Goal: Participate in discussion: Engage in conversation with other users on a specific topic

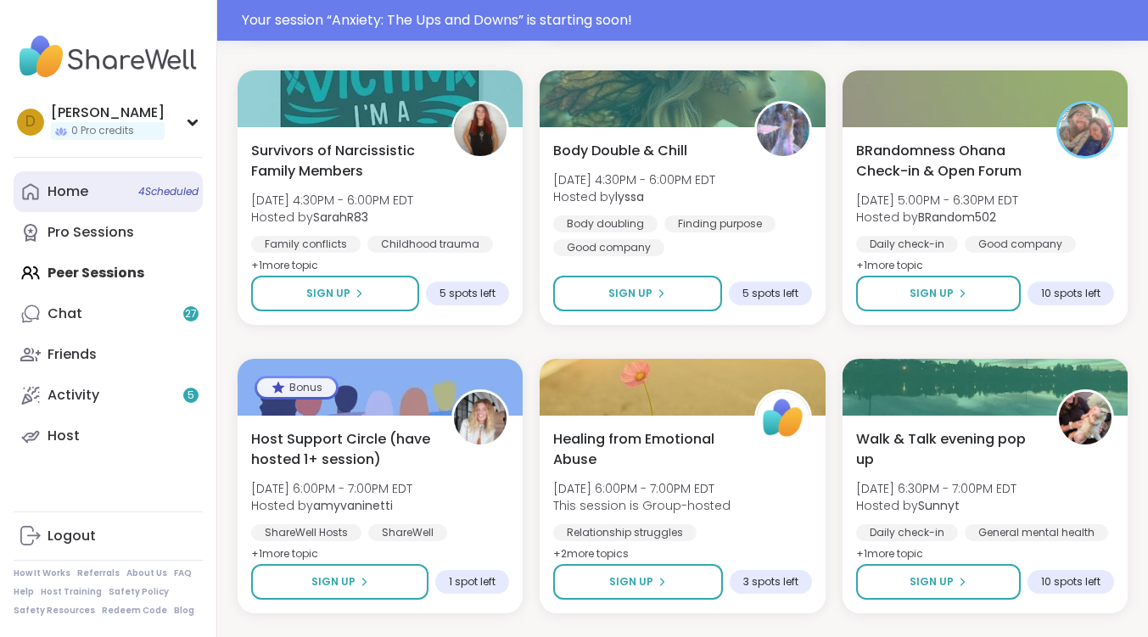
click at [54, 199] on div "Home 4 Scheduled" at bounding box center [68, 191] width 41 height 19
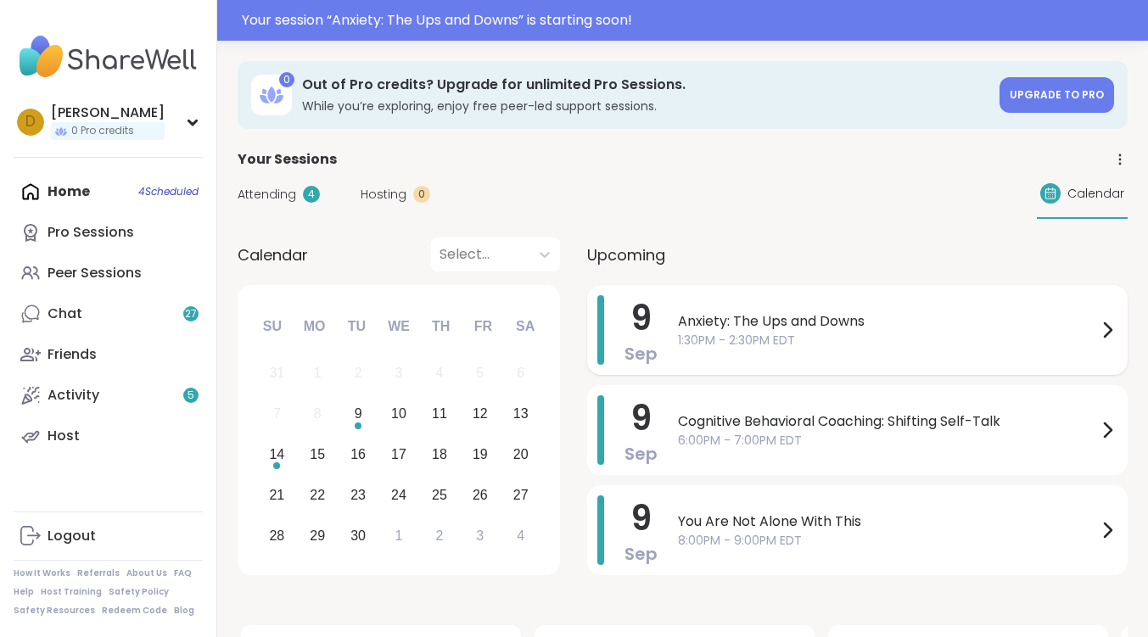
click at [810, 318] on span "Anxiety: The Ups and Downs" at bounding box center [887, 321] width 419 height 20
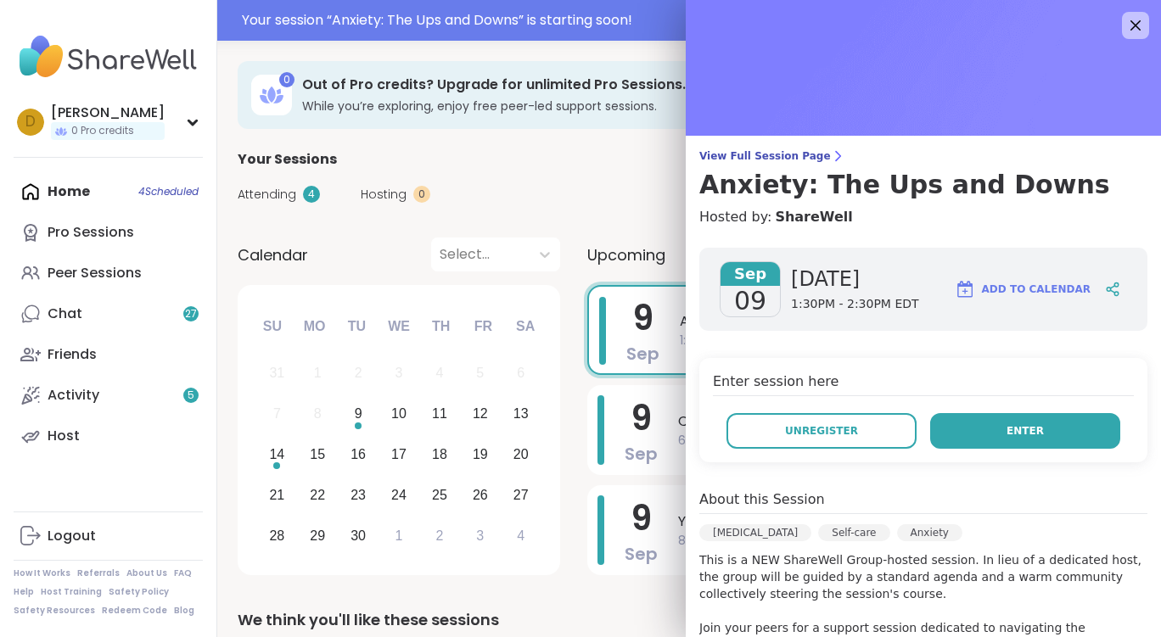
click at [1013, 441] on button "Enter" at bounding box center [1025, 431] width 190 height 36
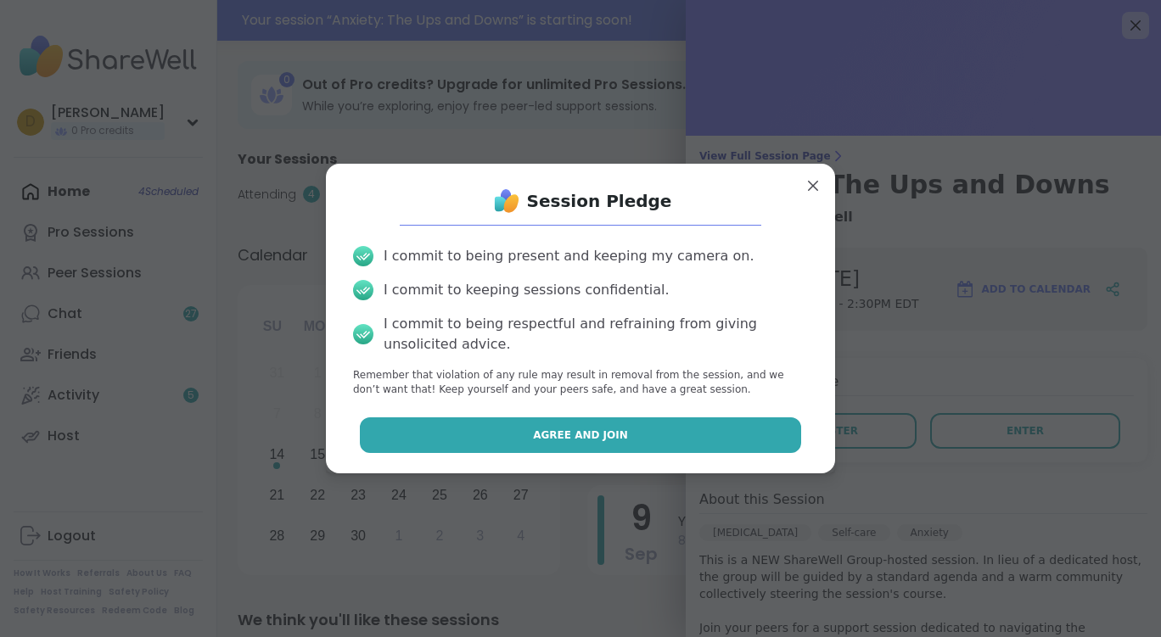
click at [622, 430] on button "Agree and Join" at bounding box center [581, 436] width 442 height 36
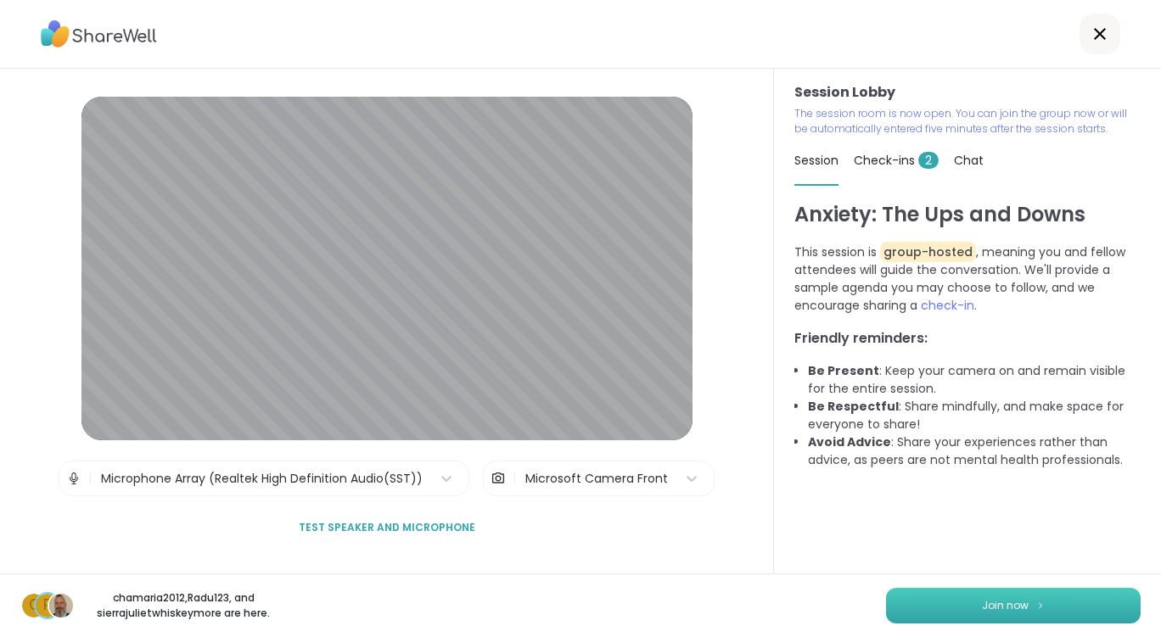
click at [954, 600] on button "Join now" at bounding box center [1013, 606] width 255 height 36
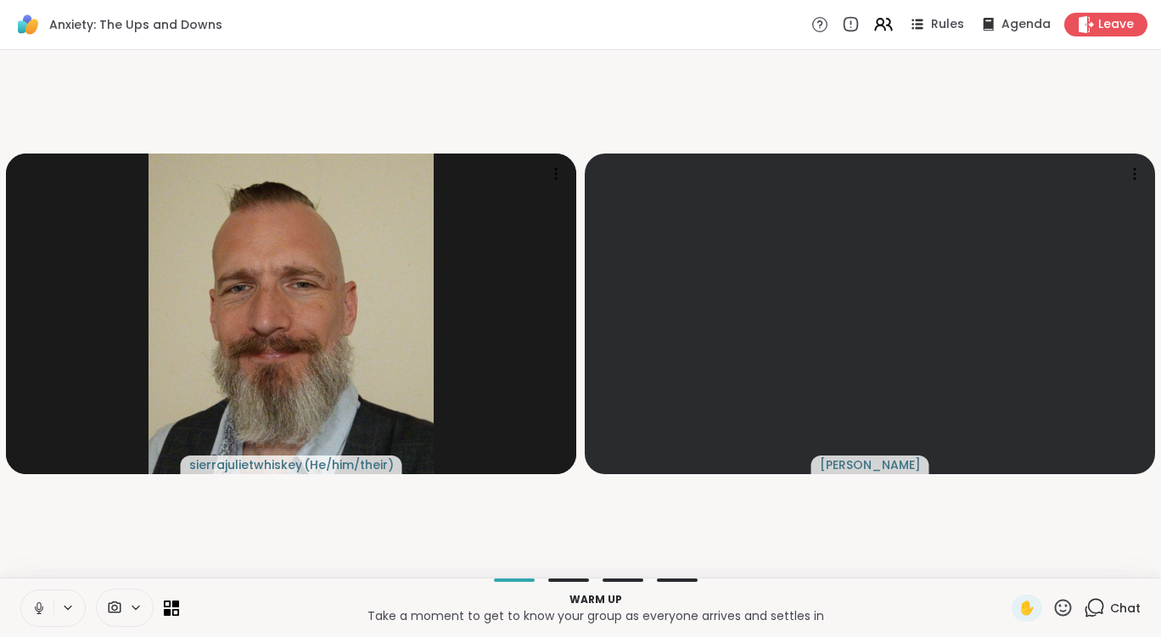
click at [133, 606] on icon at bounding box center [136, 608] width 14 height 14
click at [167, 547] on icon at bounding box center [160, 547] width 15 height 15
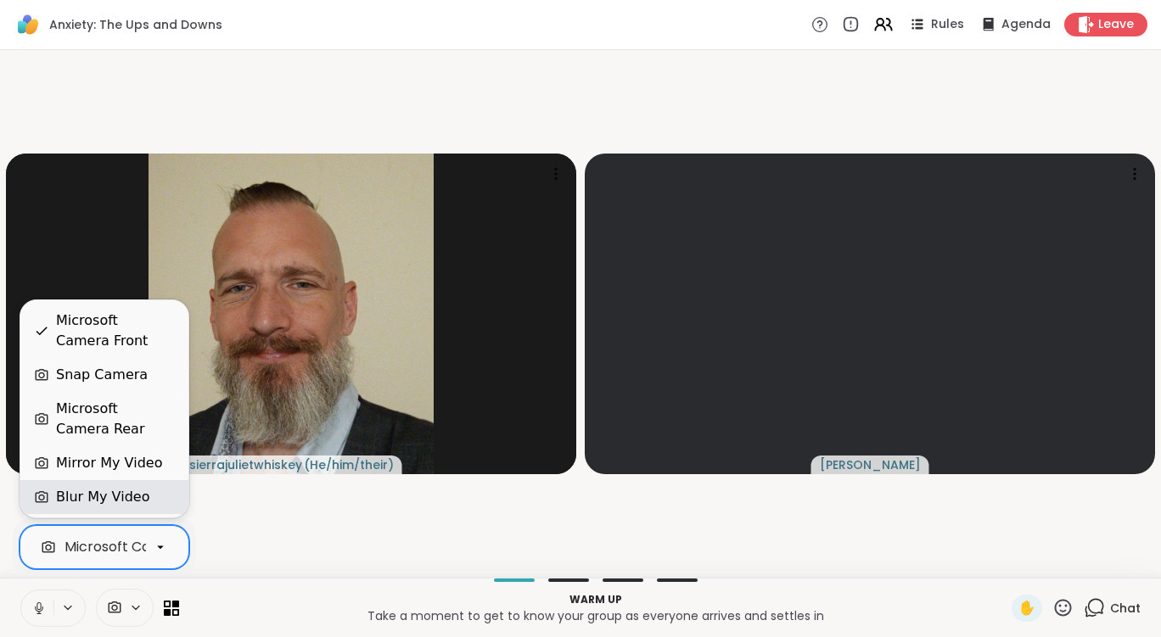
click at [130, 486] on div "Blur My Video" at bounding box center [104, 497] width 168 height 34
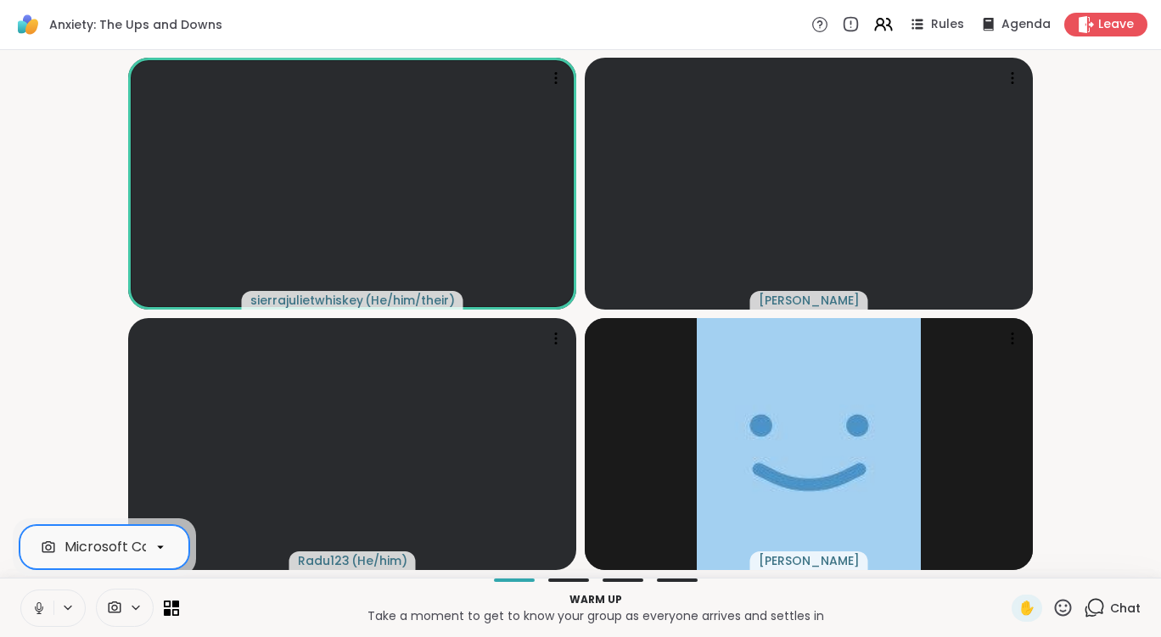
click at [38, 610] on icon at bounding box center [38, 608] width 15 height 15
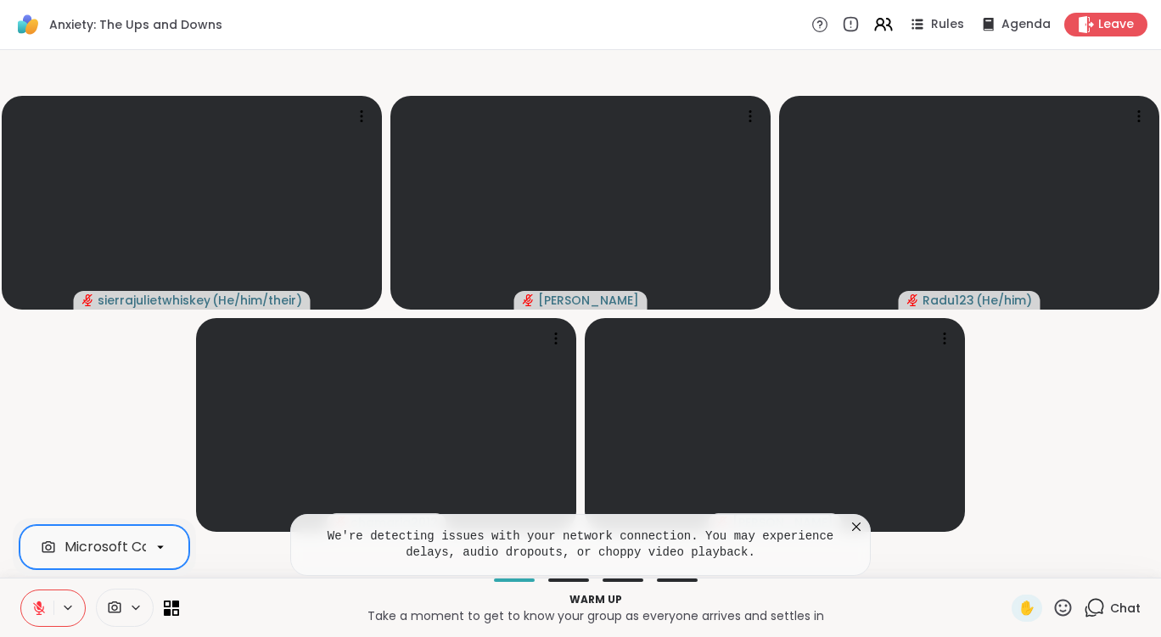
click at [1084, 609] on icon at bounding box center [1094, 607] width 21 height 21
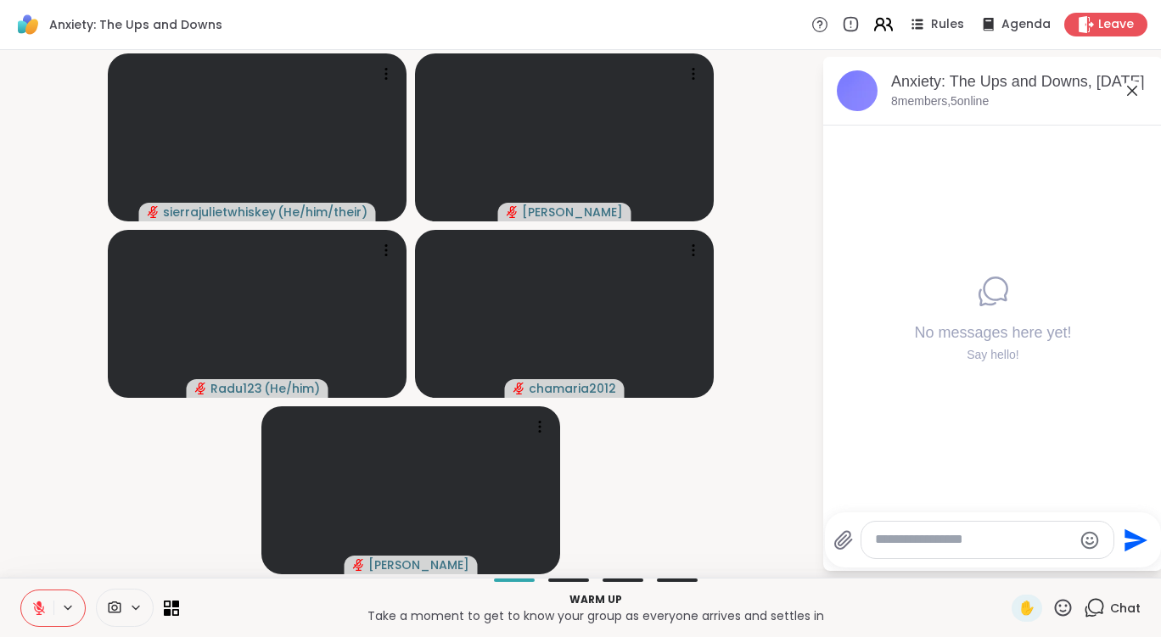
click at [876, 31] on icon at bounding box center [880, 27] width 10 height 5
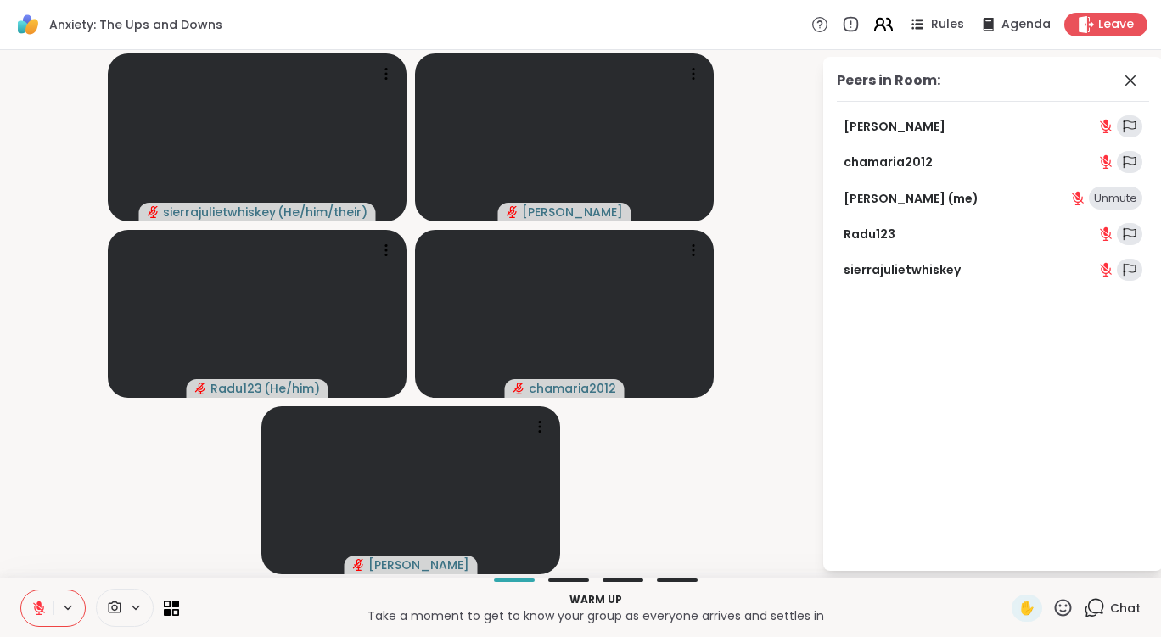
click at [876, 31] on icon at bounding box center [880, 27] width 10 height 5
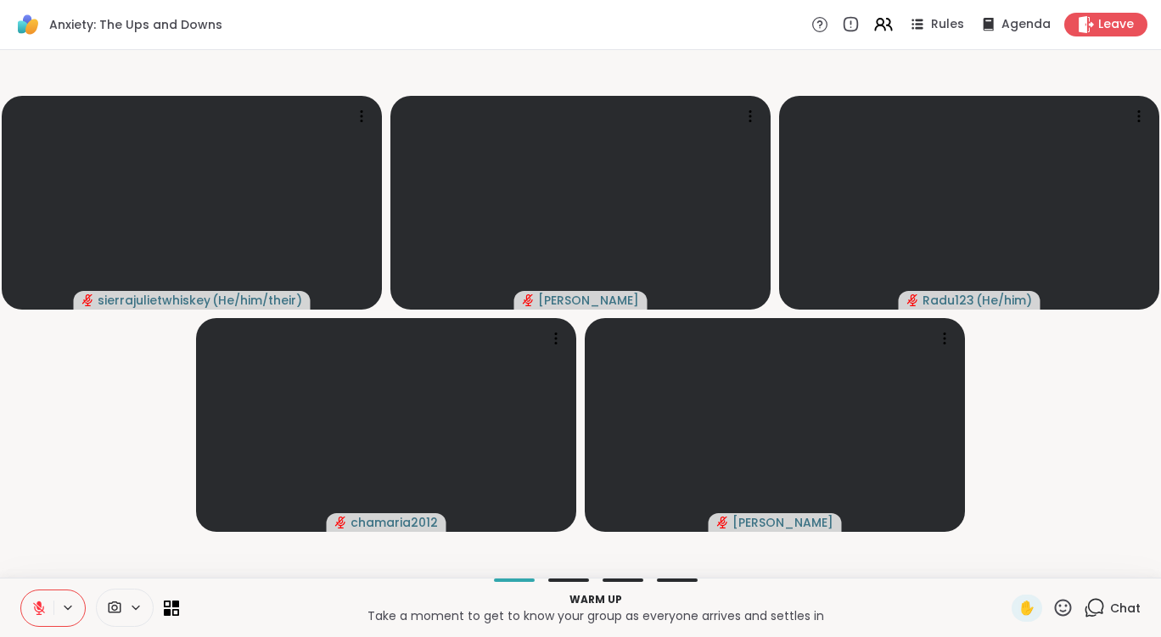
click at [1091, 604] on icon at bounding box center [1096, 606] width 16 height 15
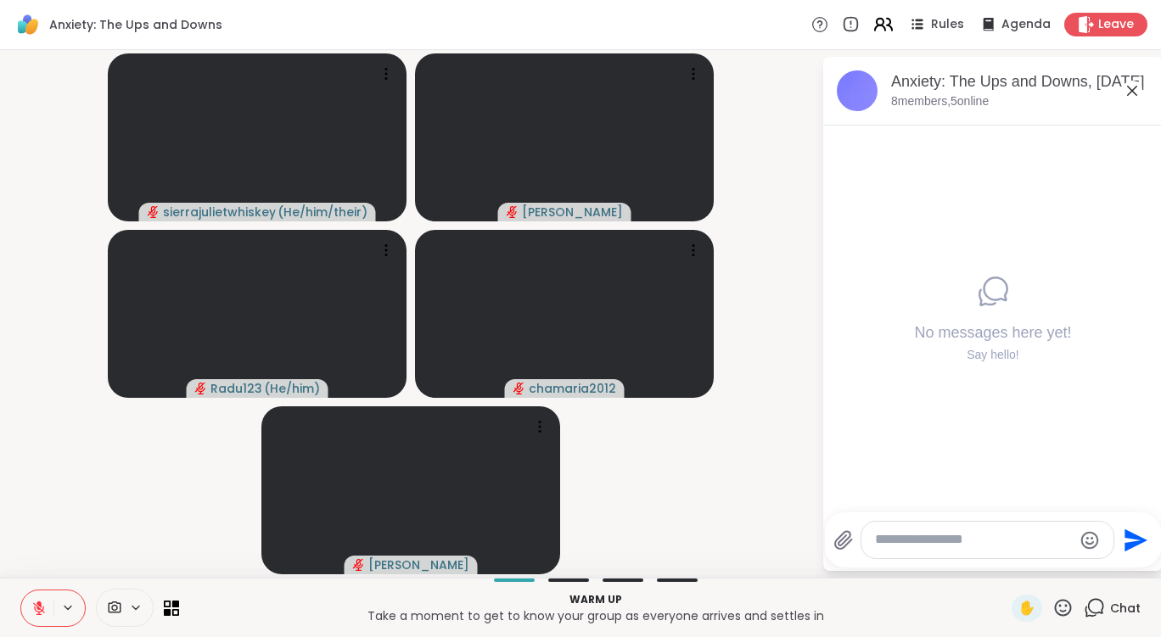
click at [875, 23] on icon at bounding box center [882, 24] width 21 height 21
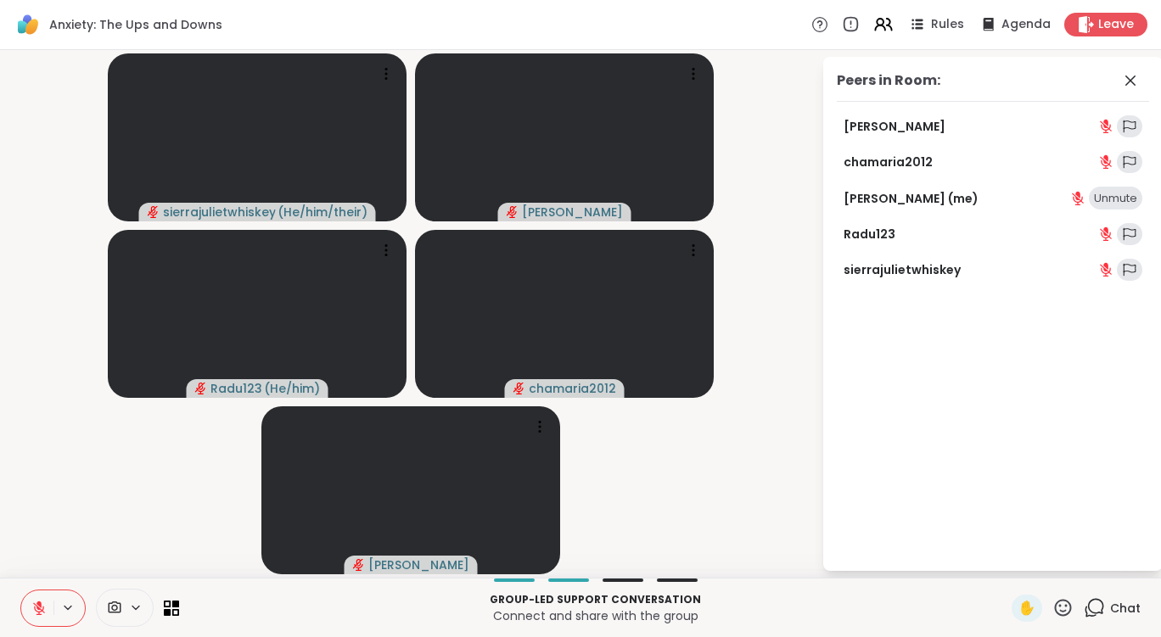
click at [774, 112] on video-player-container "sierrajulietwhiskey ( He/him/their ) [PERSON_NAME] Radu123 ( He/him ) chamaria2…" at bounding box center [410, 314] width 801 height 514
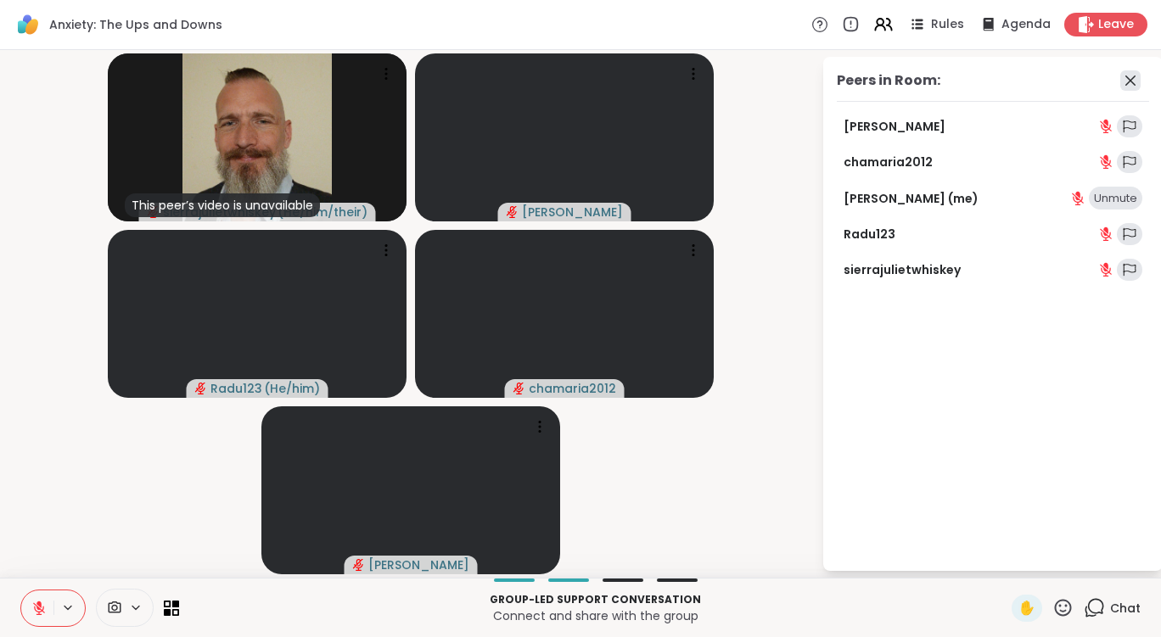
click at [1136, 79] on icon at bounding box center [1130, 80] width 20 height 20
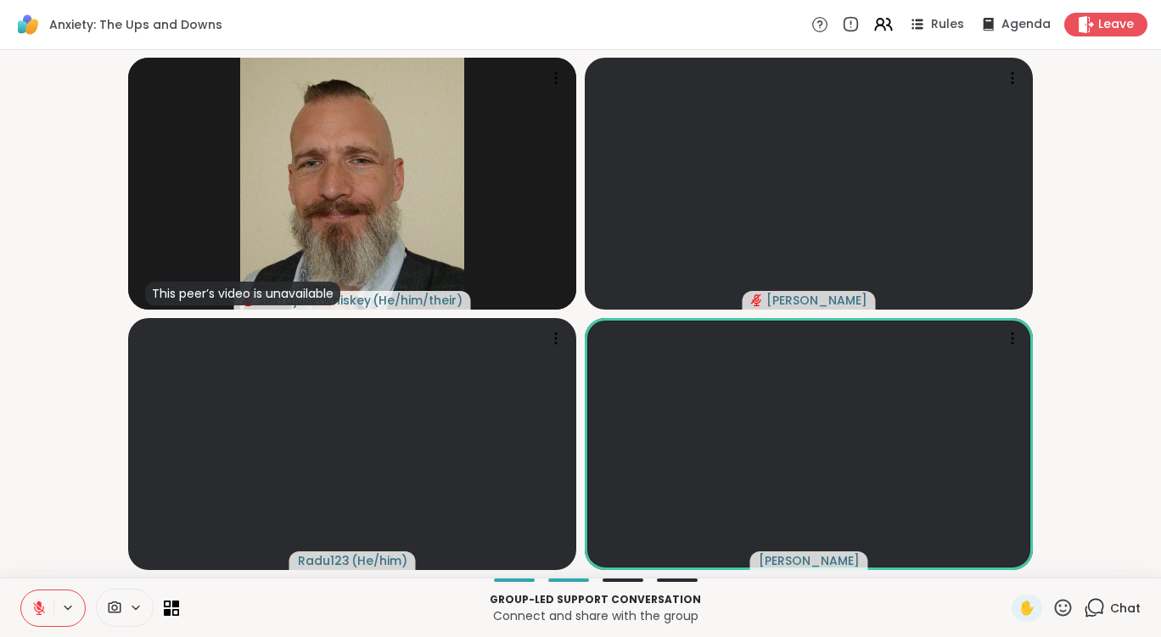
click at [38, 602] on icon at bounding box center [38, 604] width 5 height 7
click at [42, 605] on icon at bounding box center [38, 608] width 15 height 15
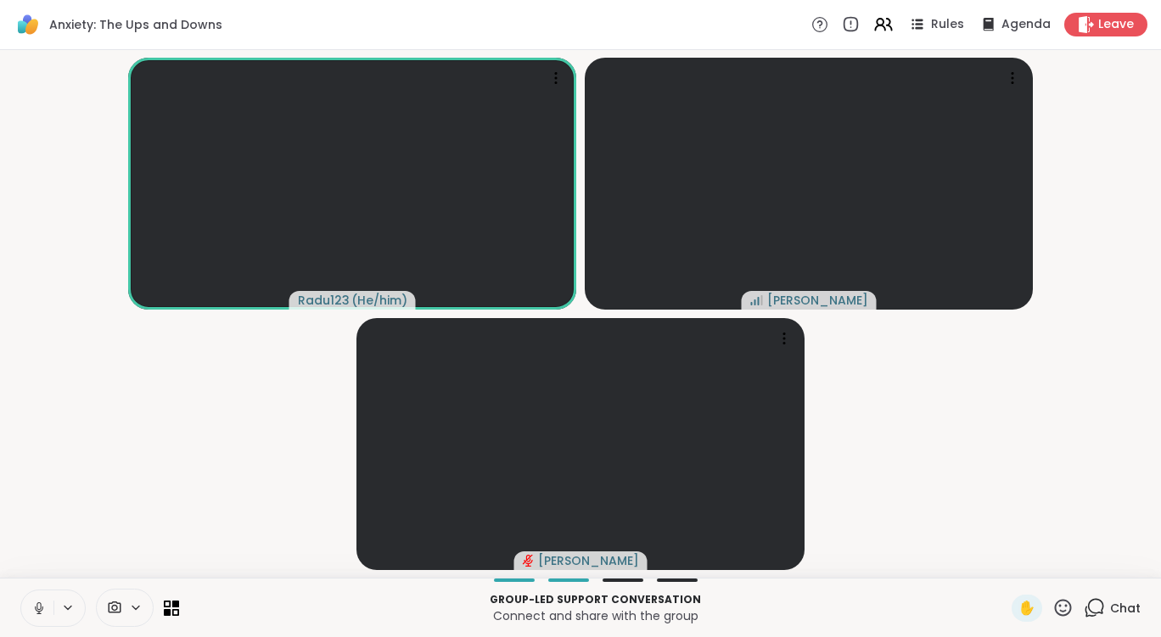
click at [43, 608] on icon at bounding box center [38, 608] width 15 height 15
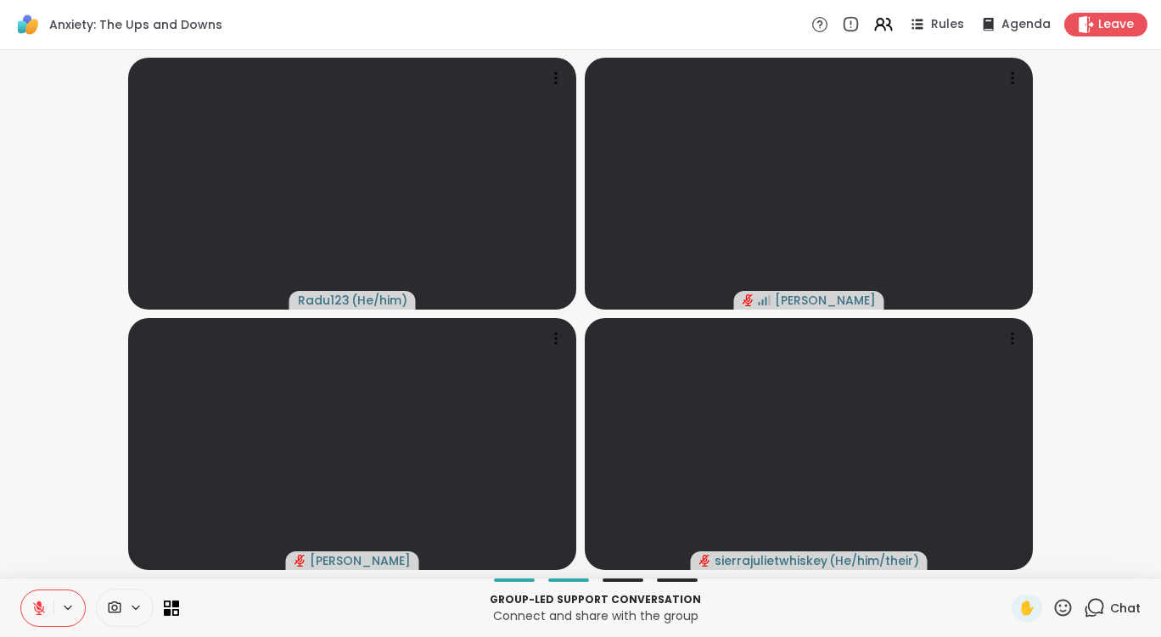
click at [45, 608] on icon at bounding box center [38, 608] width 15 height 15
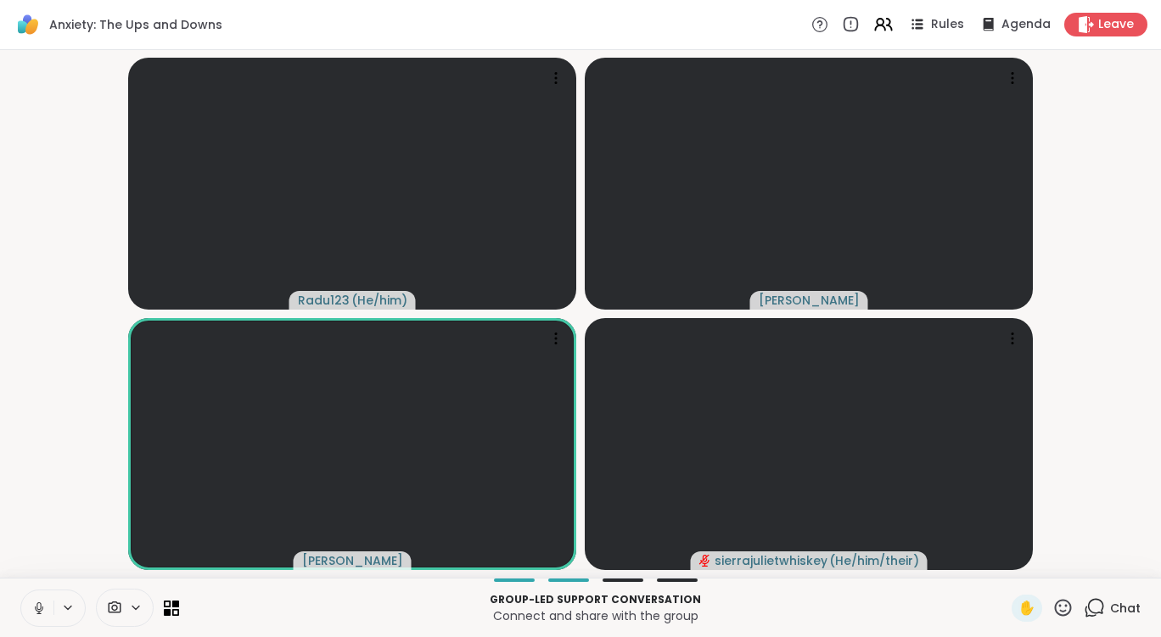
click at [37, 597] on button at bounding box center [37, 609] width 32 height 36
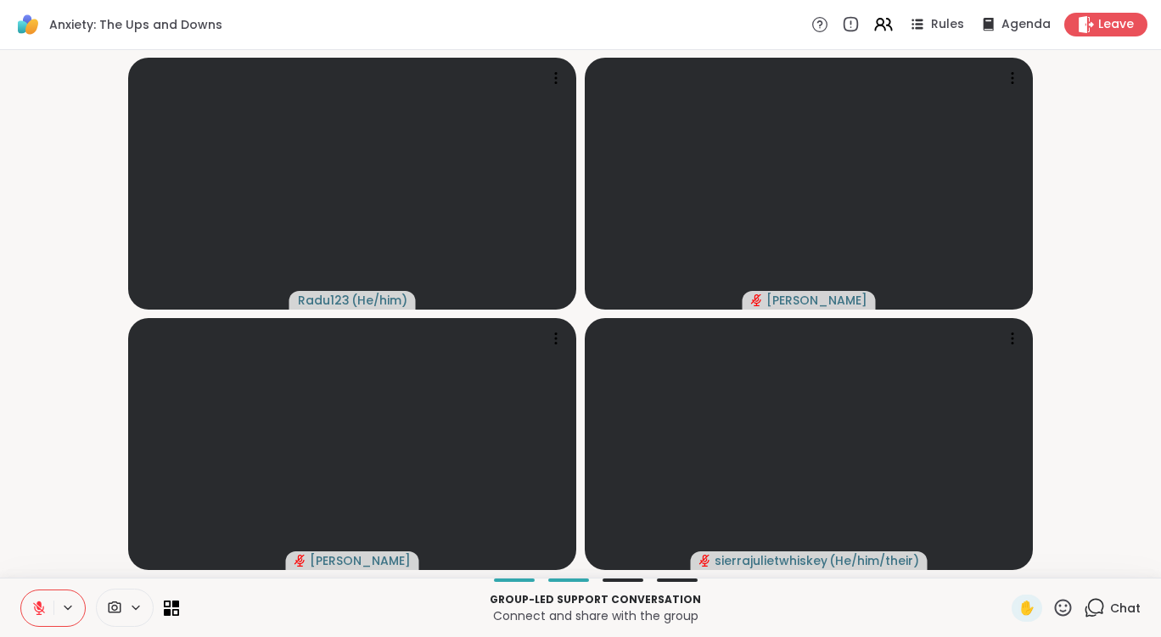
click at [46, 610] on icon at bounding box center [38, 608] width 15 height 15
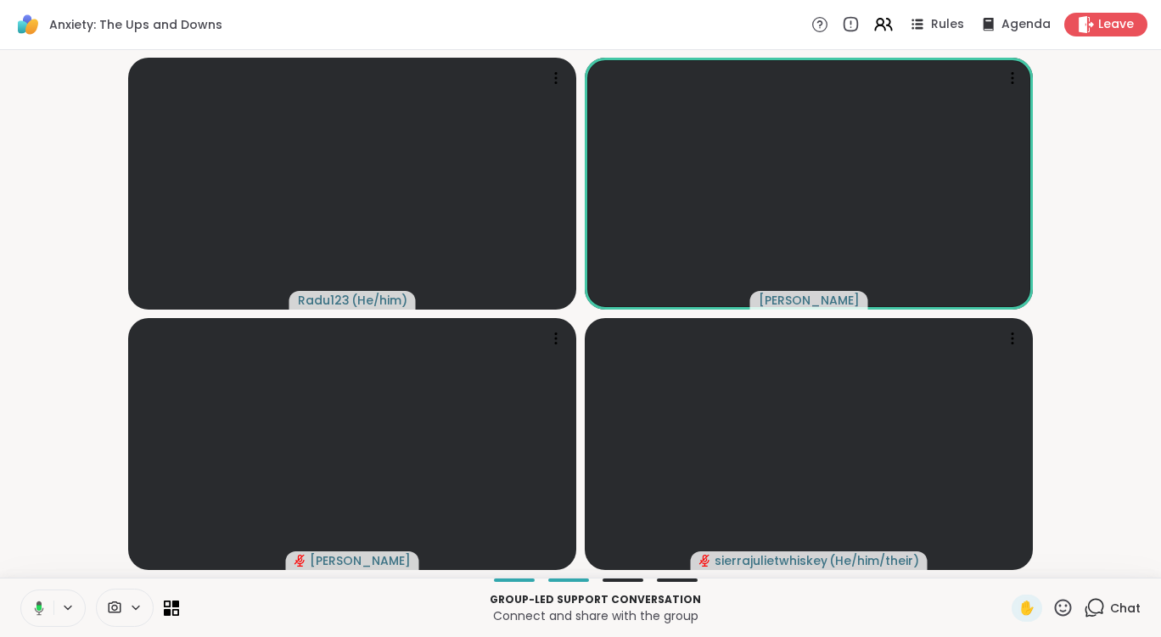
click at [34, 608] on icon at bounding box center [36, 608] width 15 height 15
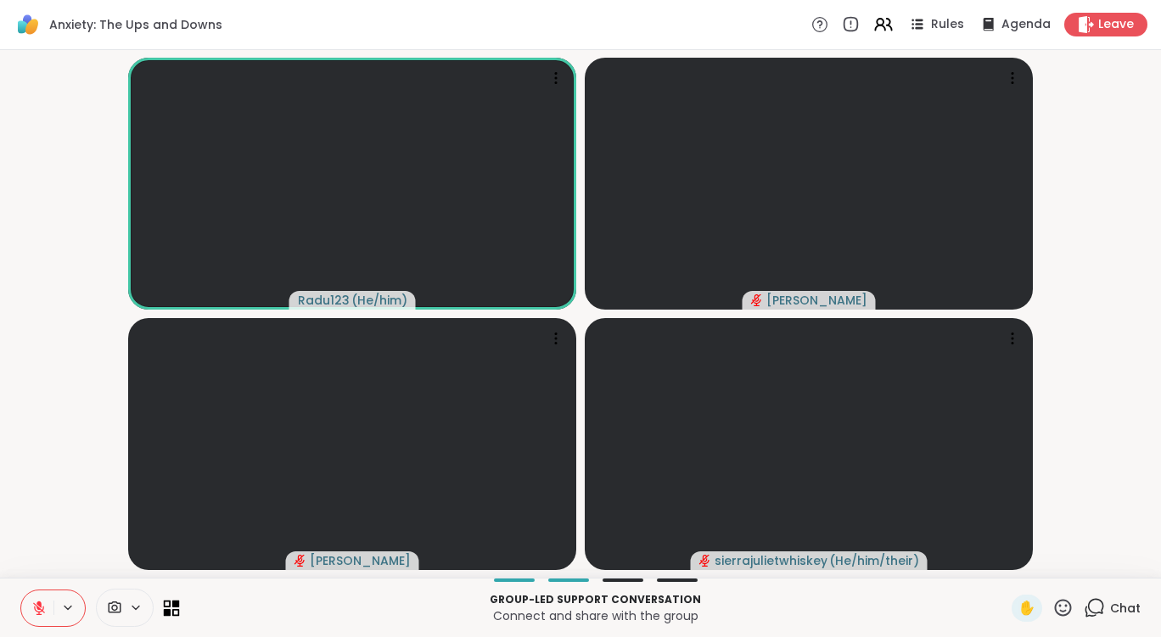
click at [168, 603] on icon at bounding box center [172, 608] width 16 height 16
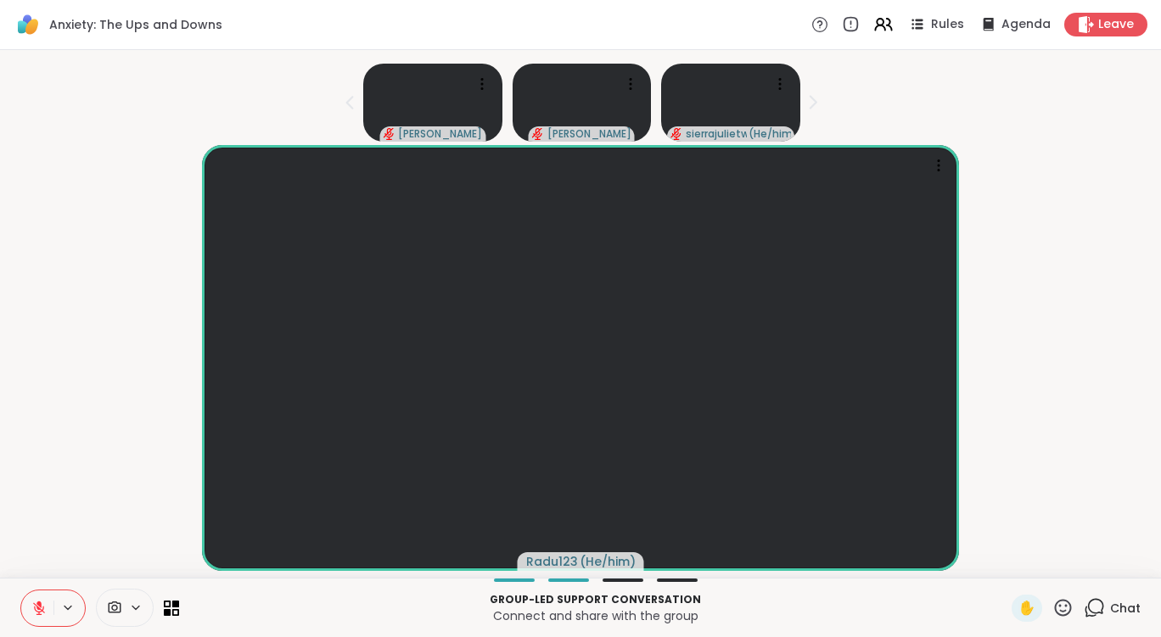
click at [46, 608] on icon at bounding box center [38, 608] width 15 height 15
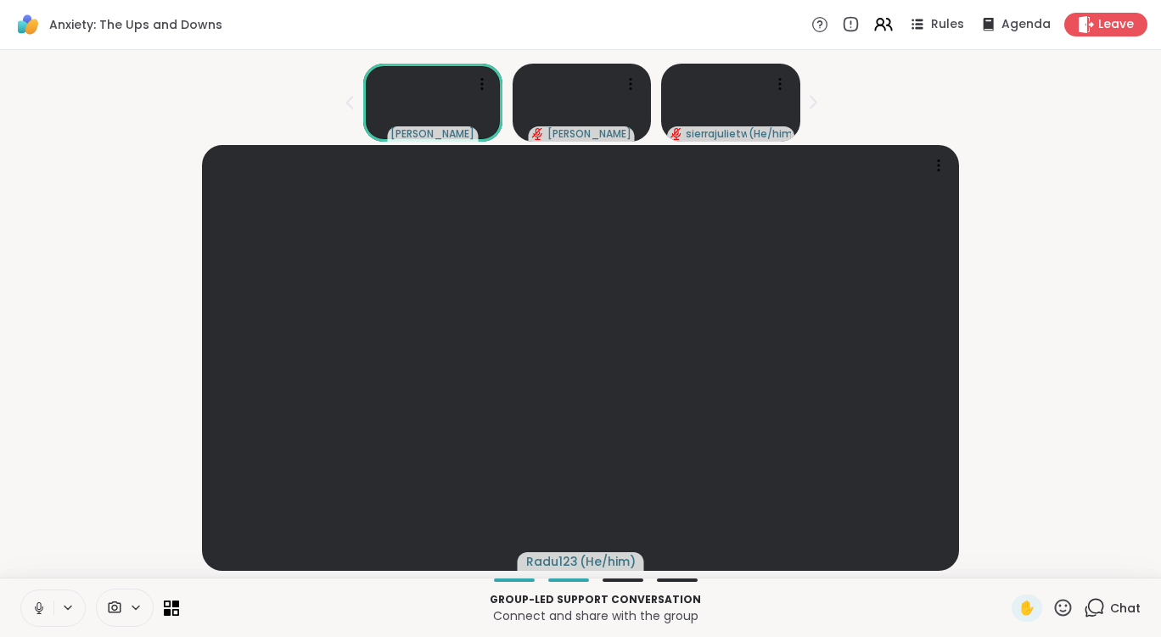
click at [46, 608] on icon at bounding box center [38, 608] width 15 height 15
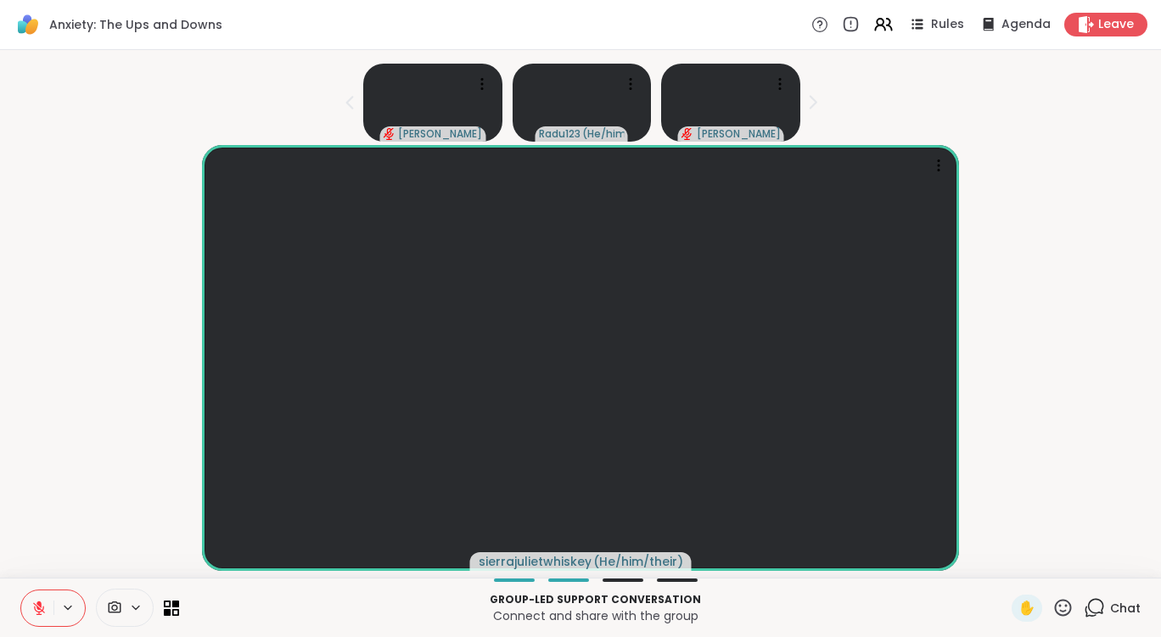
click at [435, 538] on video at bounding box center [581, 358] width 758 height 426
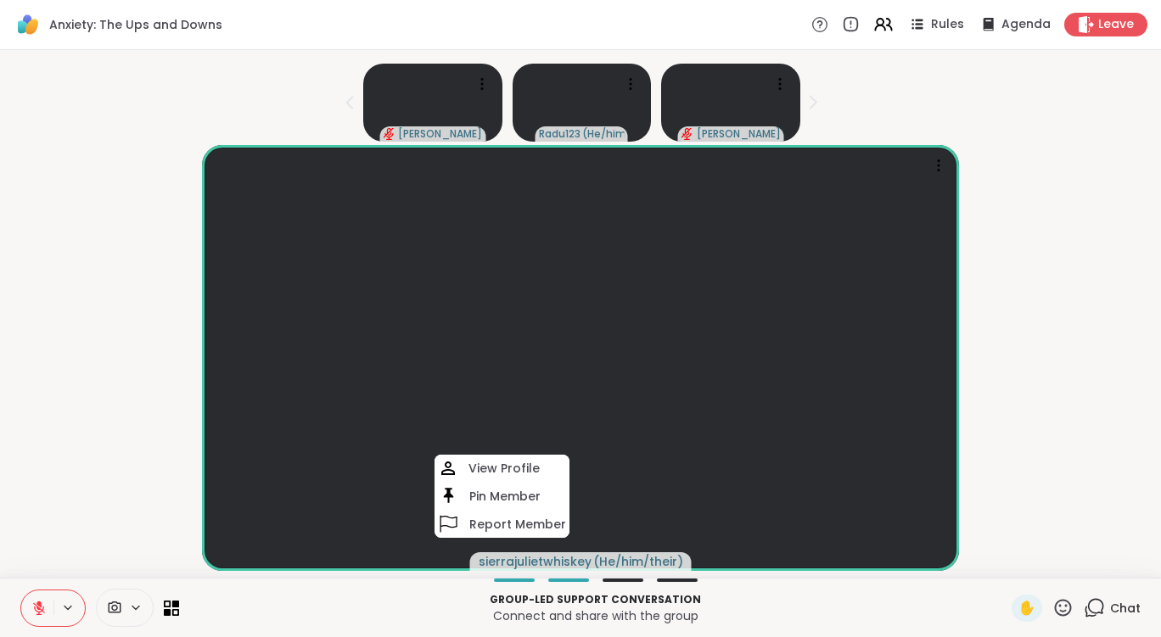
click at [83, 506] on div "sierrajulietwhiskey ( He/him/their ) View Profile Pin Member Report Member" at bounding box center [580, 358] width 1141 height 426
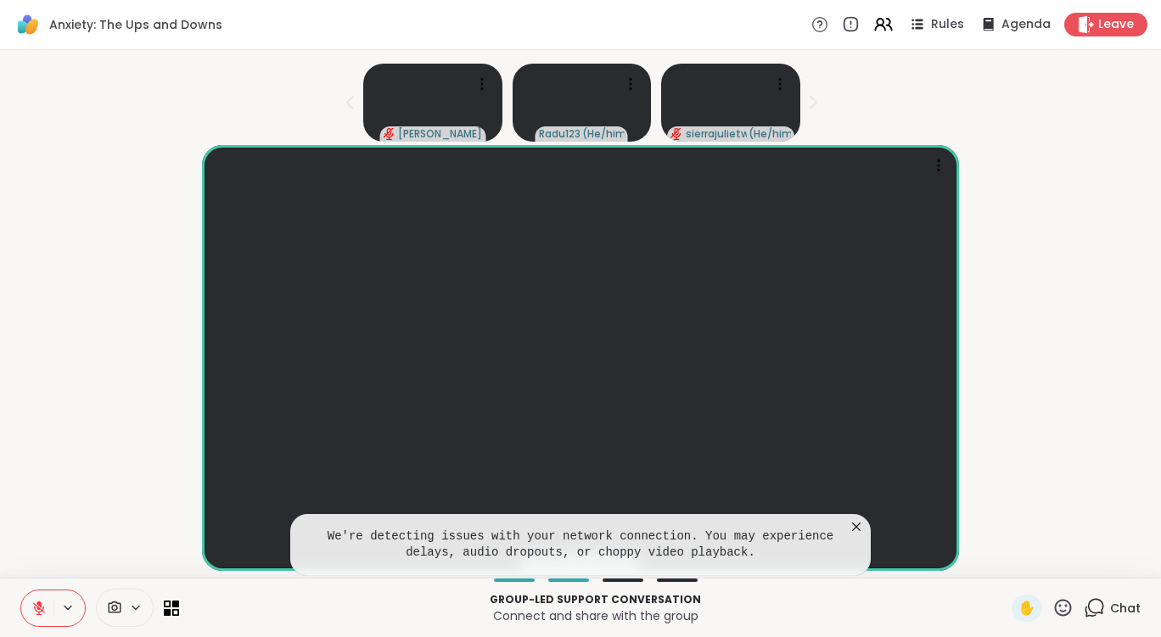
click at [858, 525] on icon at bounding box center [856, 527] width 8 height 8
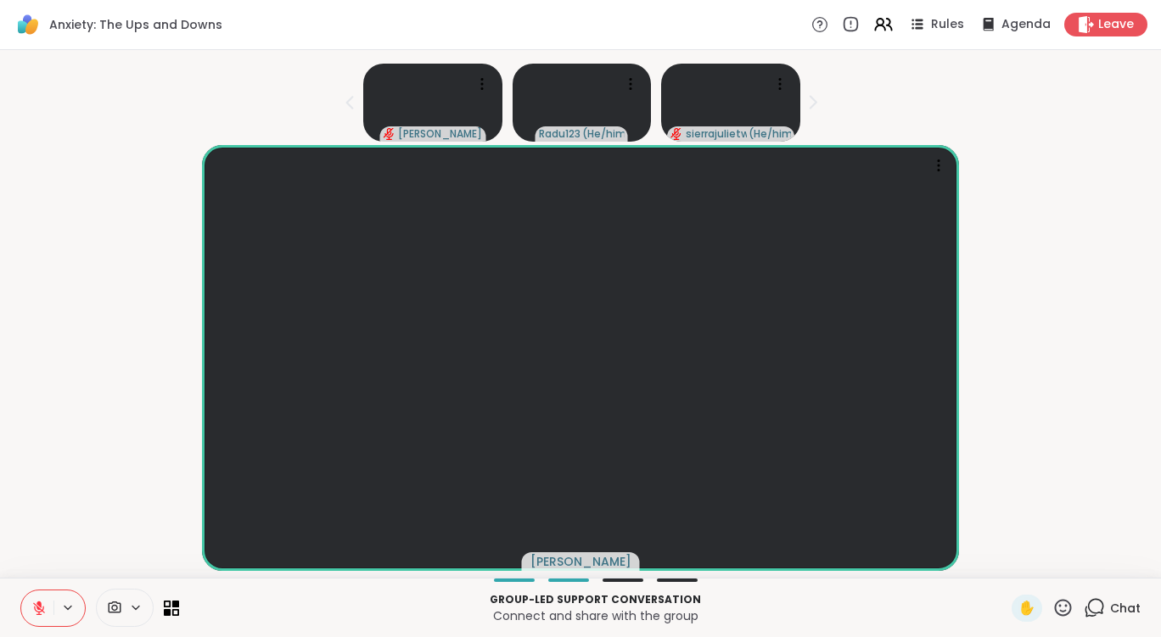
click at [45, 601] on icon at bounding box center [38, 608] width 15 height 15
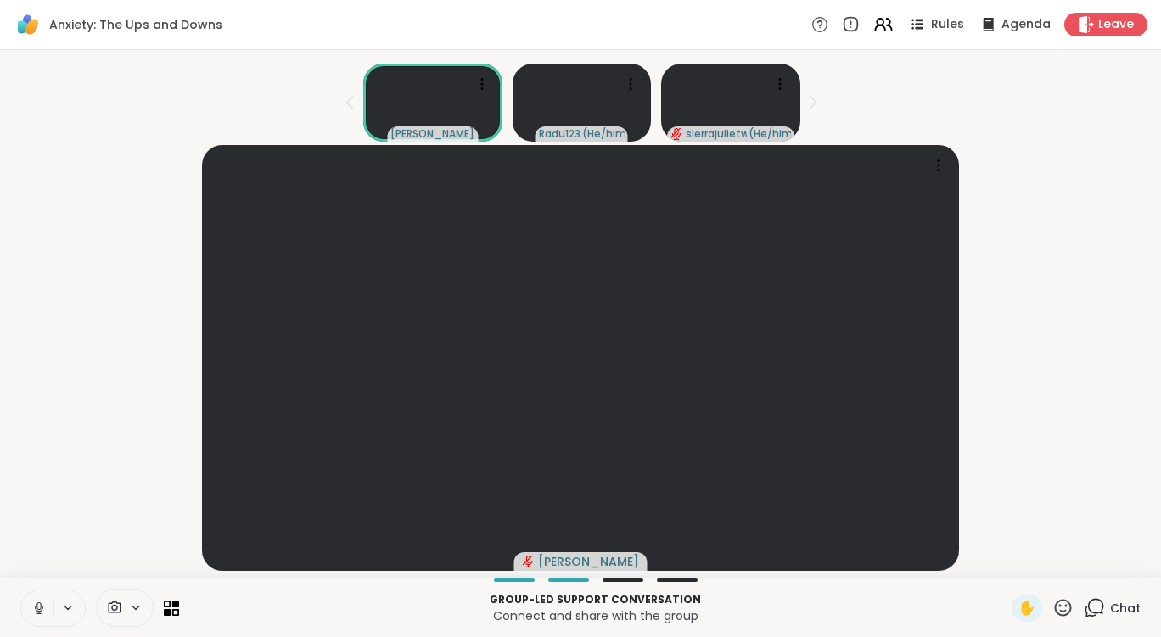
click at [47, 605] on button at bounding box center [37, 609] width 32 height 36
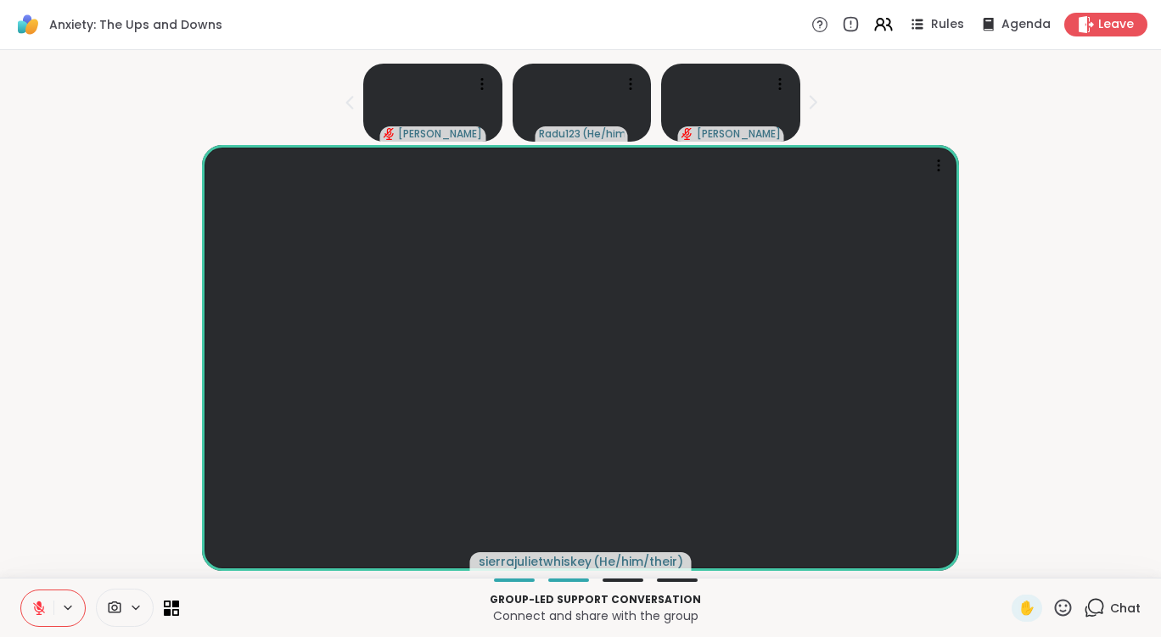
click at [51, 605] on button at bounding box center [37, 609] width 32 height 36
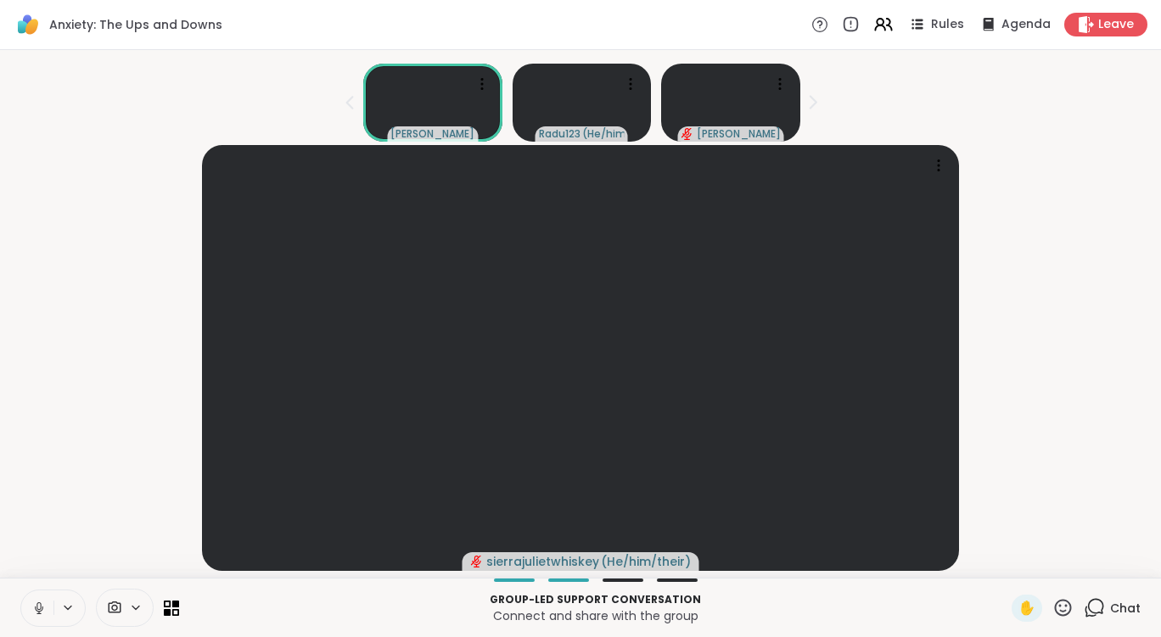
click at [51, 605] on button at bounding box center [37, 609] width 32 height 36
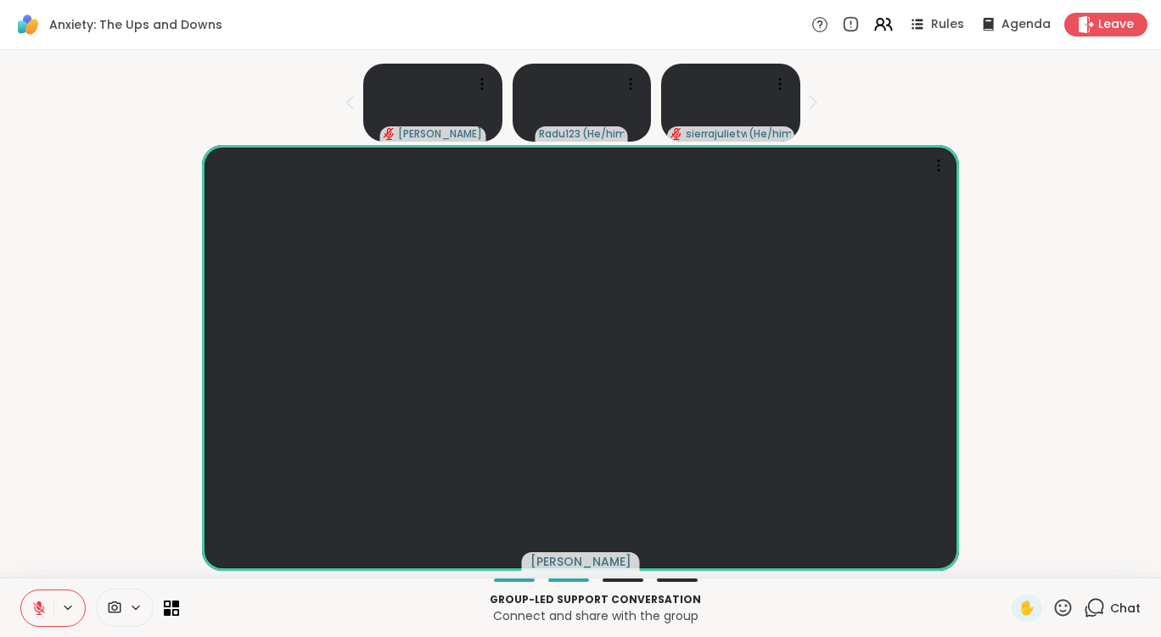
click at [48, 612] on button at bounding box center [37, 609] width 32 height 36
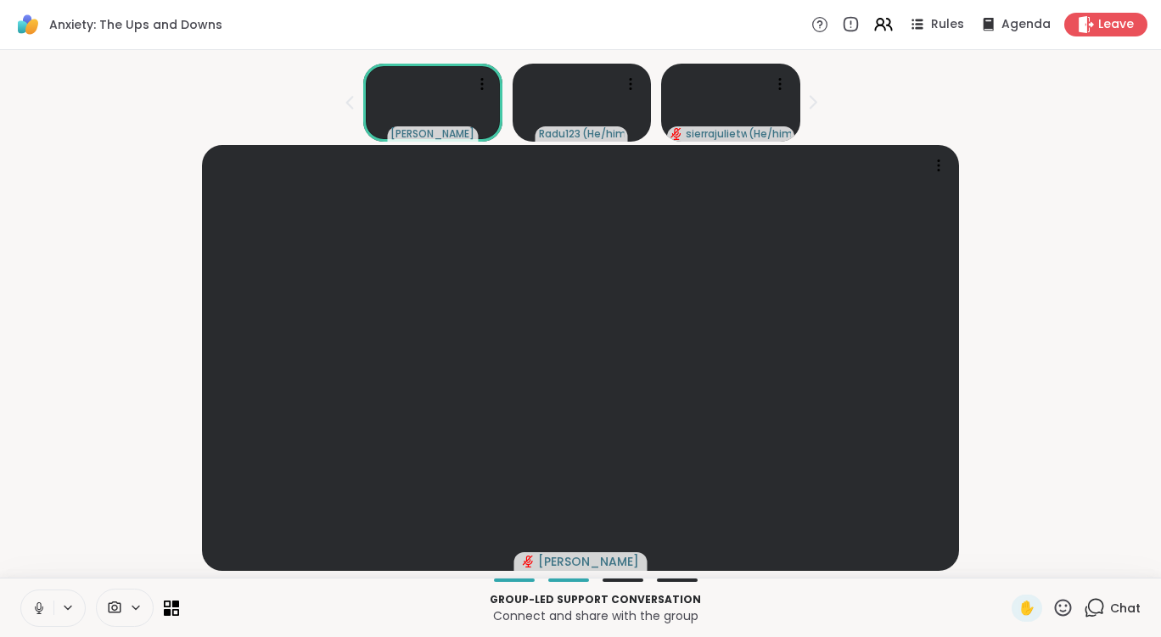
click at [48, 614] on button at bounding box center [37, 609] width 32 height 36
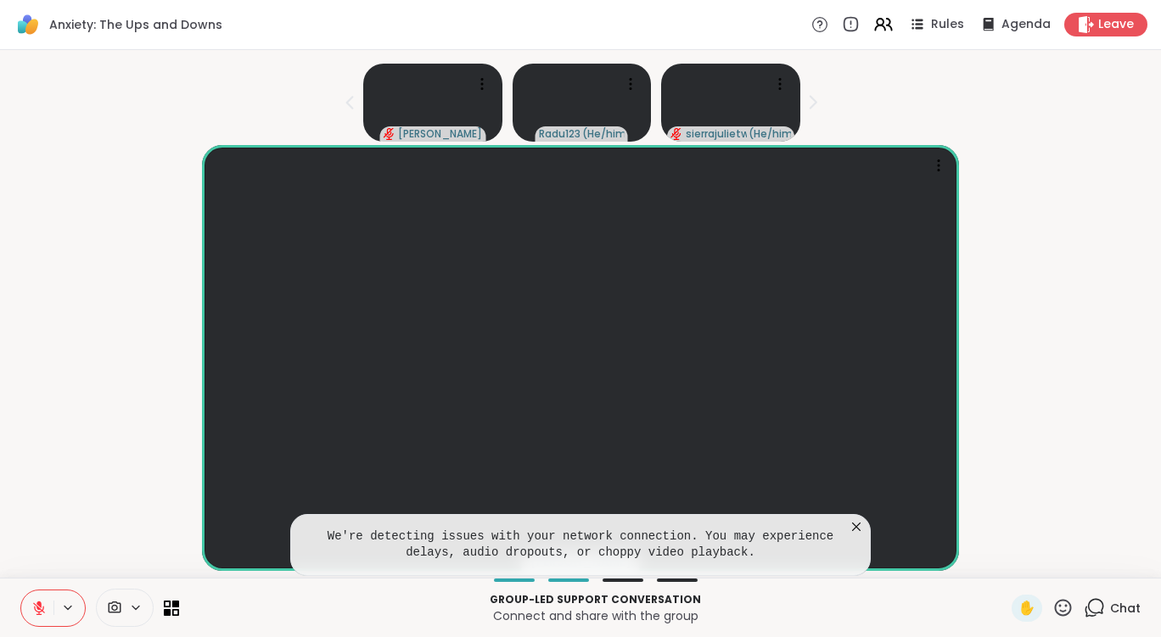
click at [854, 526] on icon at bounding box center [856, 527] width 17 height 17
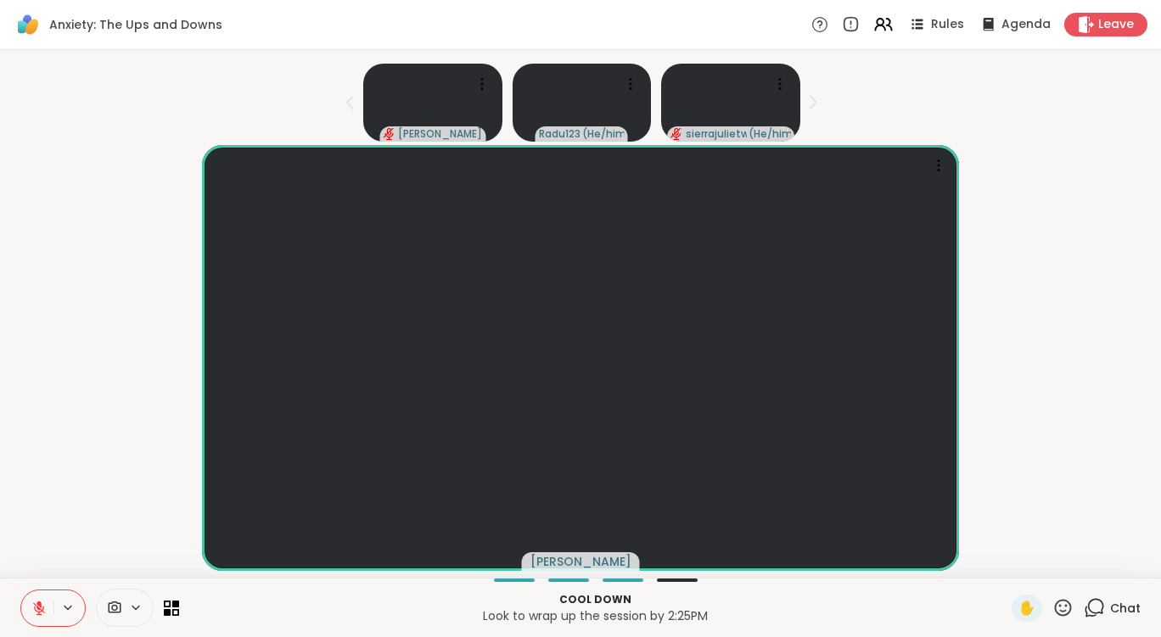
click at [42, 610] on icon at bounding box center [39, 609] width 12 height 12
click at [42, 610] on icon at bounding box center [38, 608] width 15 height 15
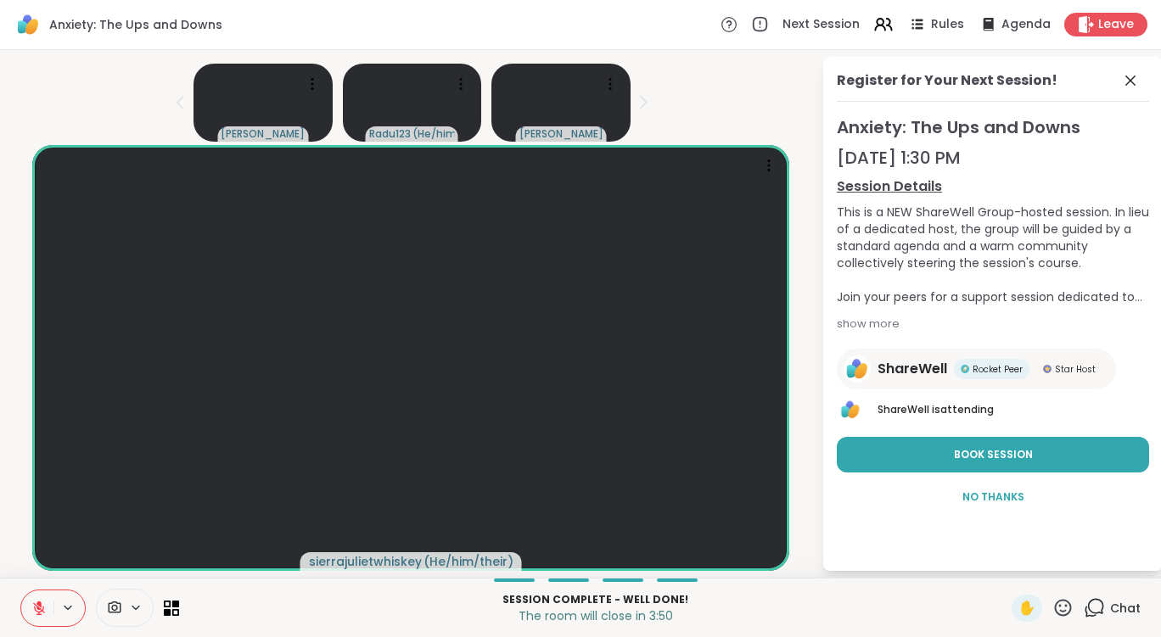
click at [31, 609] on icon at bounding box center [38, 608] width 15 height 15
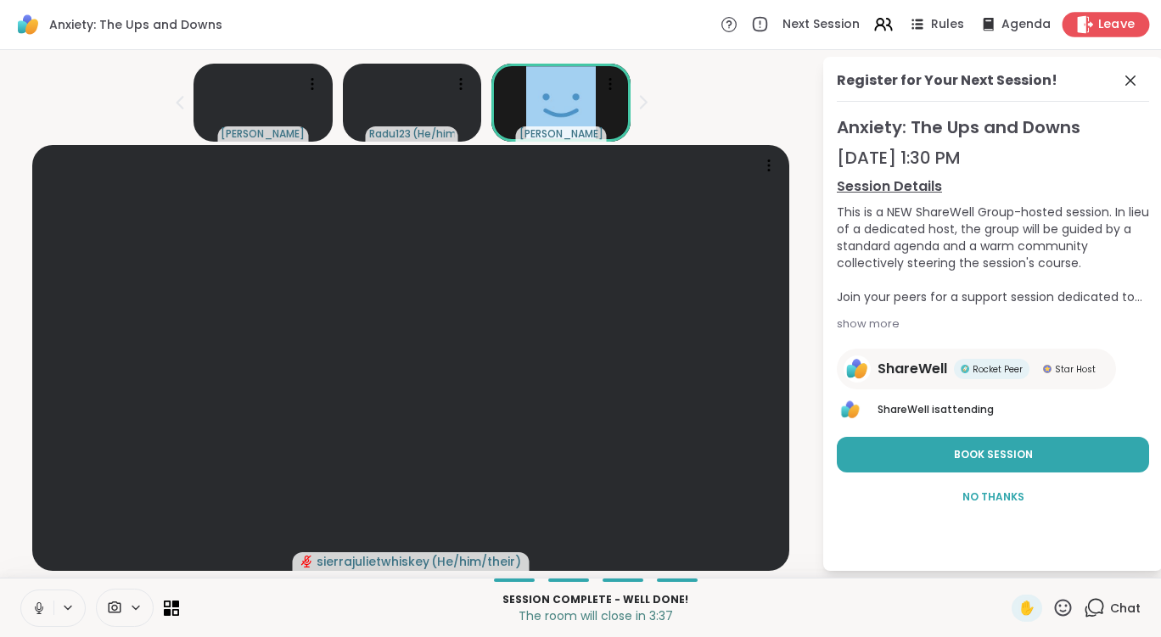
click at [1098, 24] on span "Leave" at bounding box center [1116, 25] width 37 height 18
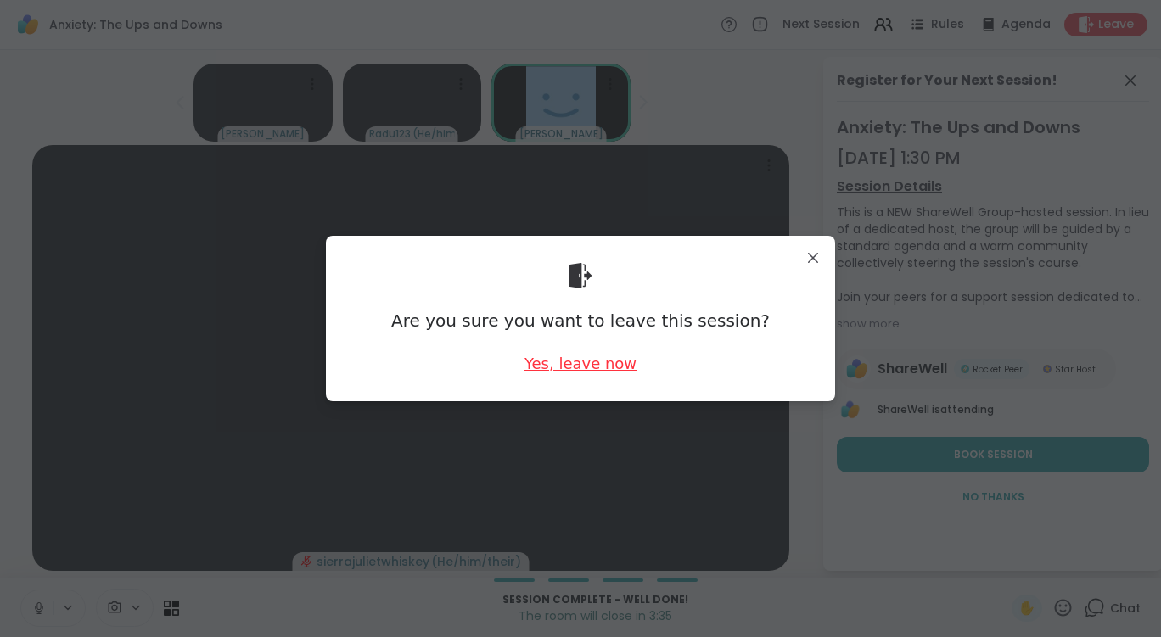
click at [556, 374] on div "Yes, leave now" at bounding box center [580, 363] width 112 height 21
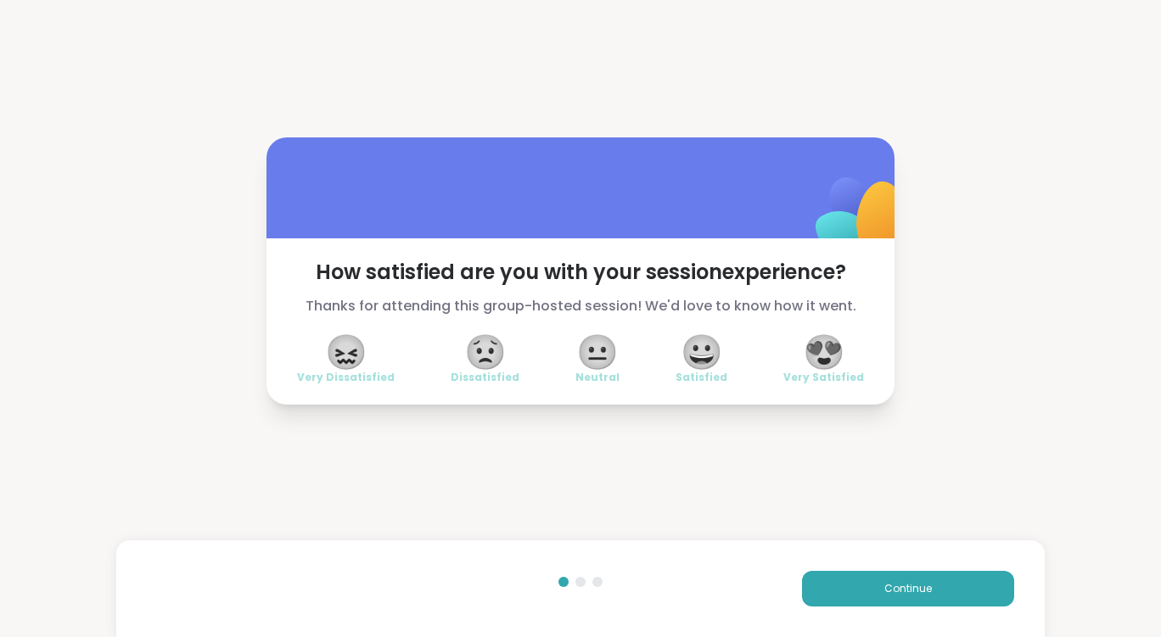
click at [699, 356] on span "😀" at bounding box center [702, 352] width 42 height 31
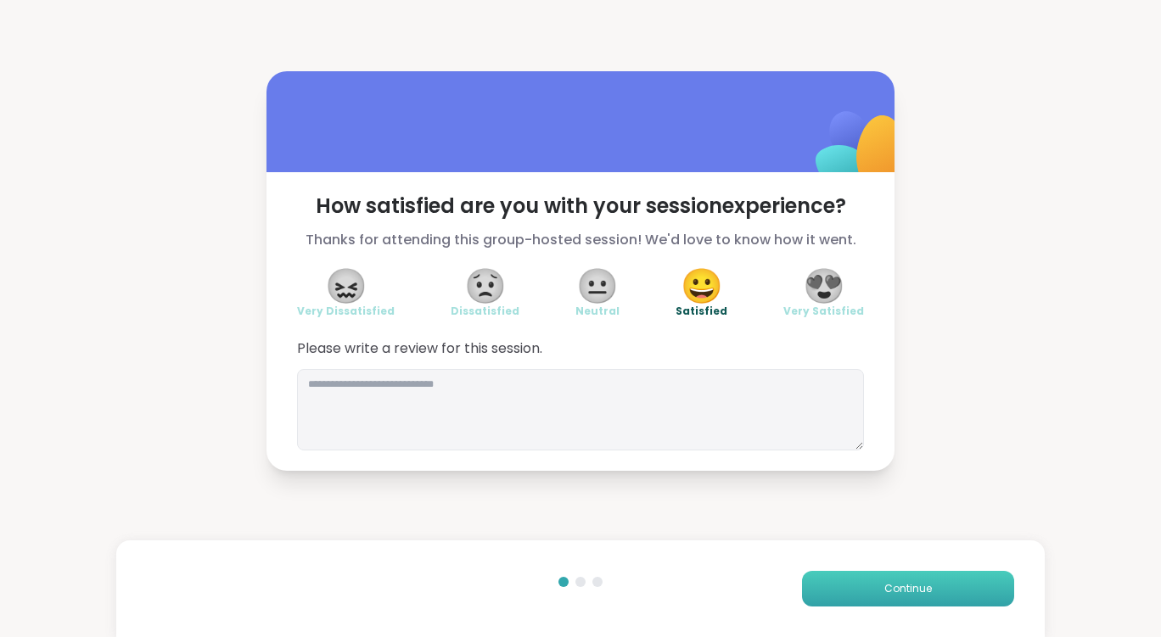
click at [939, 590] on button "Continue" at bounding box center [908, 589] width 212 height 36
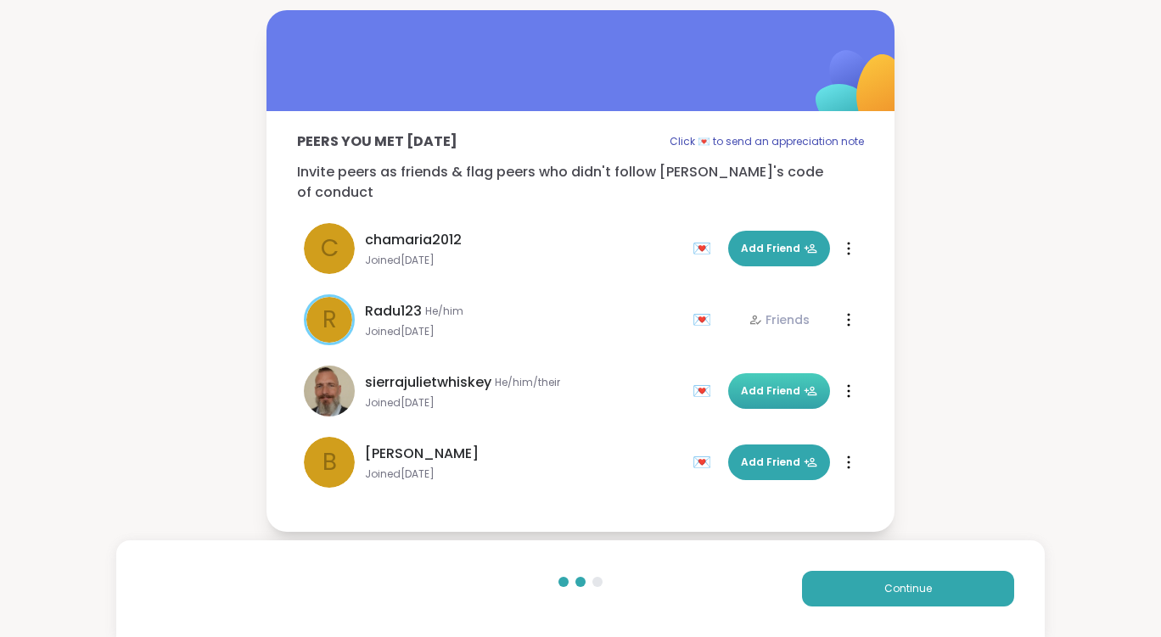
click at [804, 384] on icon at bounding box center [811, 391] width 14 height 14
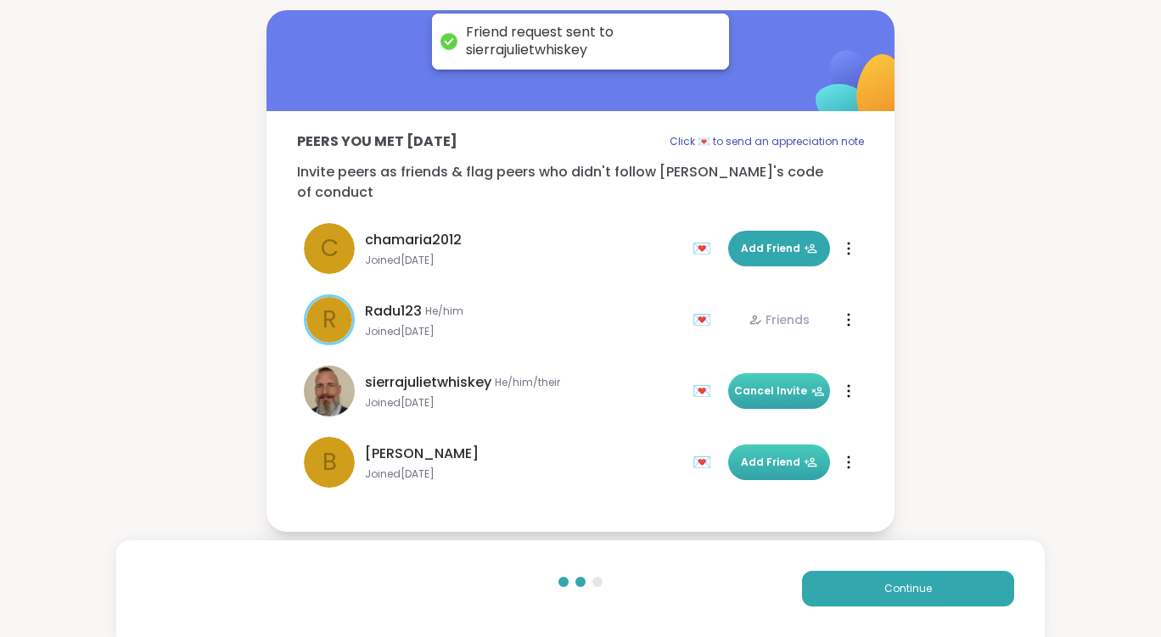
click at [793, 455] on span "Add Friend" at bounding box center [779, 462] width 76 height 15
click at [896, 581] on span "Continue" at bounding box center [908, 588] width 48 height 15
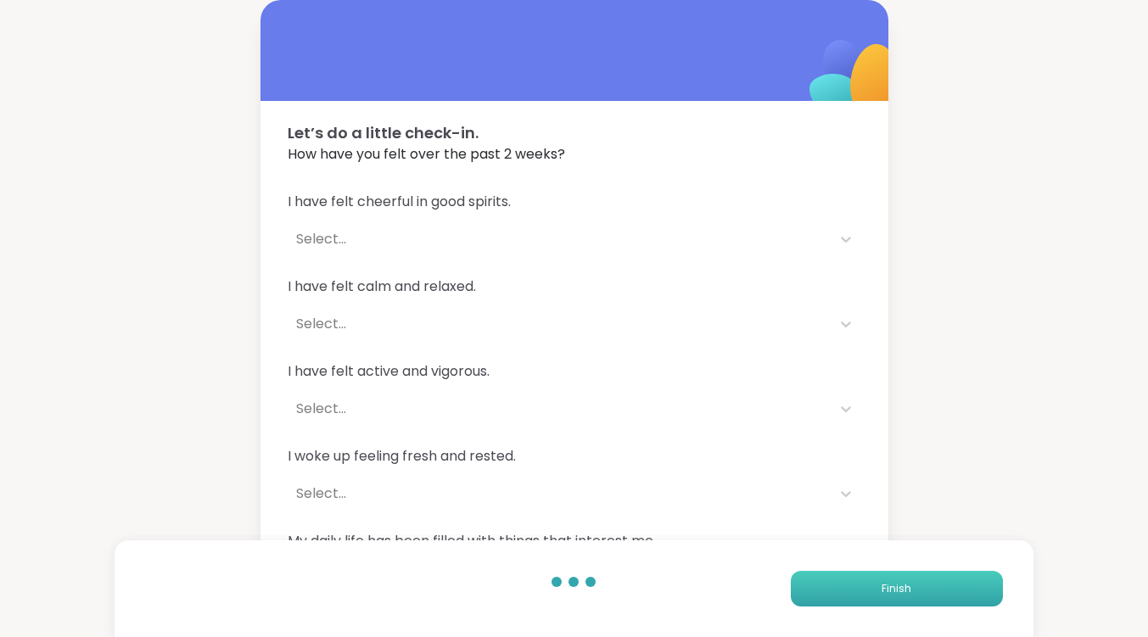
click at [939, 586] on button "Finish" at bounding box center [897, 589] width 212 height 36
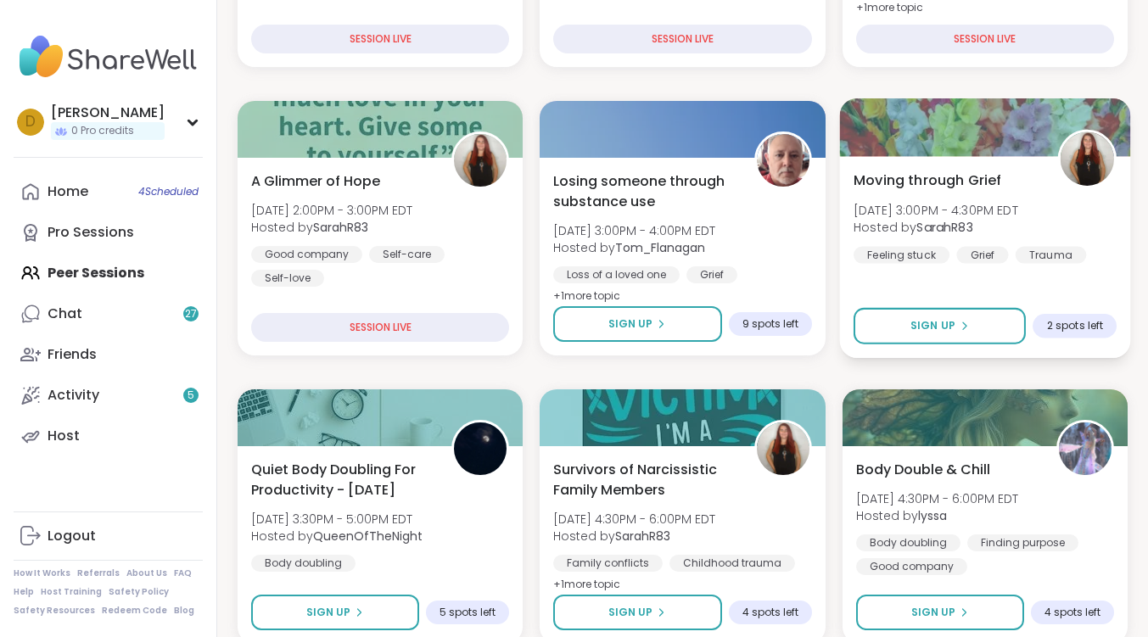
scroll to position [509, 0]
